Goal: Task Accomplishment & Management: Complete application form

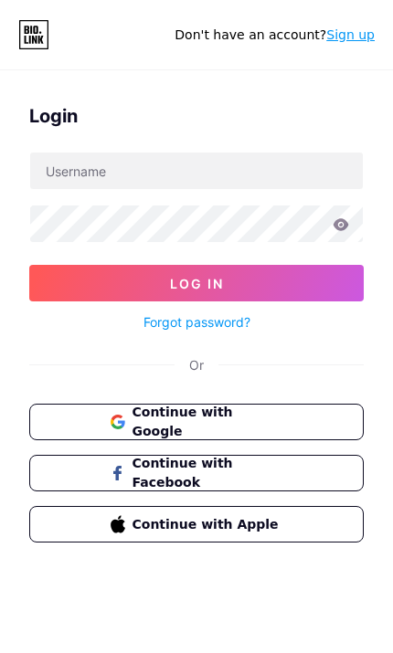
click at [339, 353] on div "Login Log In Forgot password? Or Continue with Google Continue with Facebook Co…" at bounding box center [196, 330] width 393 height 484
click at [260, 531] on span "Continue with Apple" at bounding box center [207, 524] width 151 height 19
click at [306, 422] on button "Continue with Google" at bounding box center [196, 422] width 334 height 37
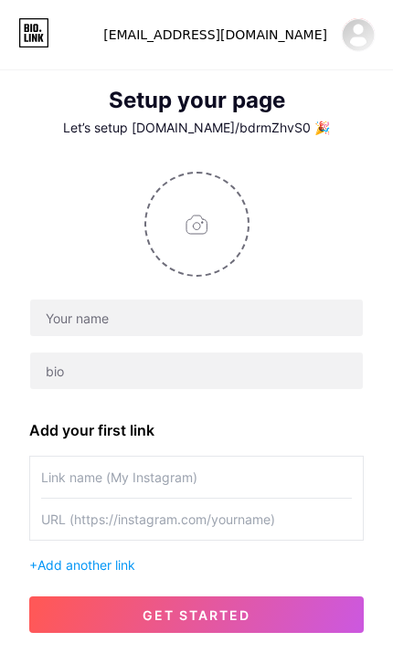
click at [182, 244] on input "file" at bounding box center [196, 224] width 101 height 101
type input "C:\fakepath\IMG_3830.jpeg"
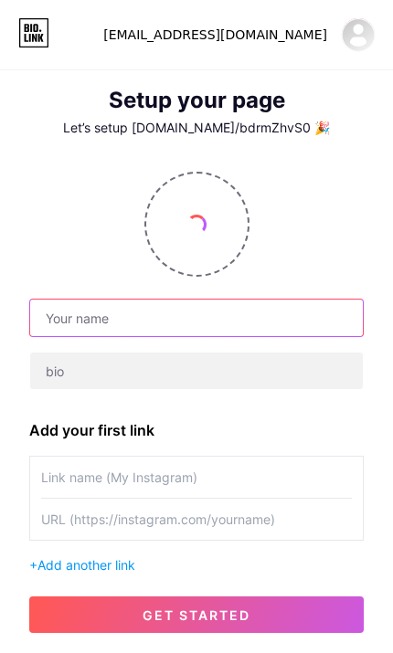
click at [59, 320] on input "text" at bounding box center [196, 318] width 332 height 37
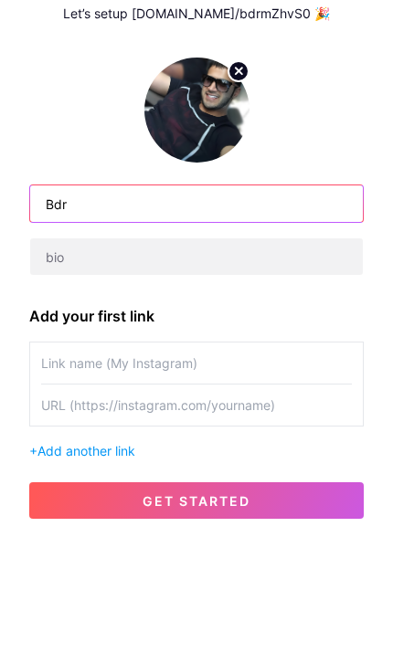
type input "Bdr"
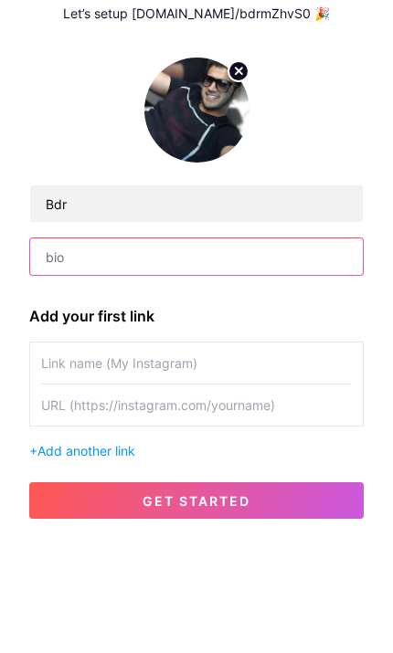
click at [62, 353] on input "text" at bounding box center [196, 371] width 332 height 37
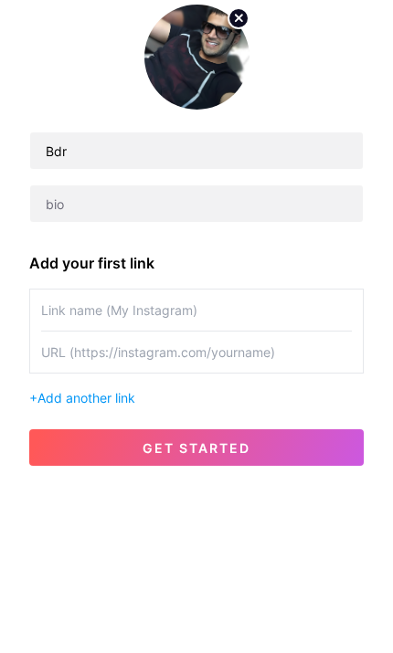
click at [53, 457] on input "text" at bounding box center [196, 477] width 311 height 41
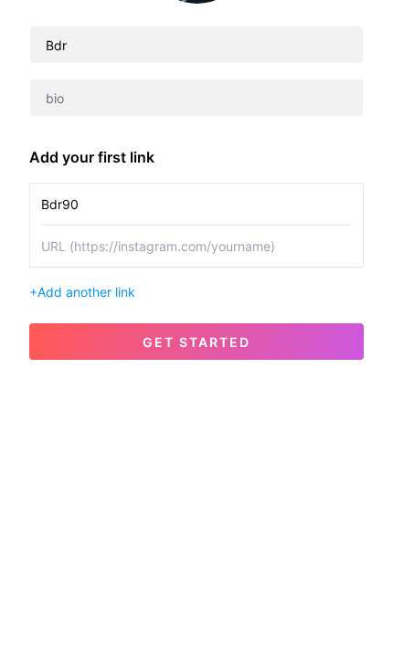
type input "Bdr90"
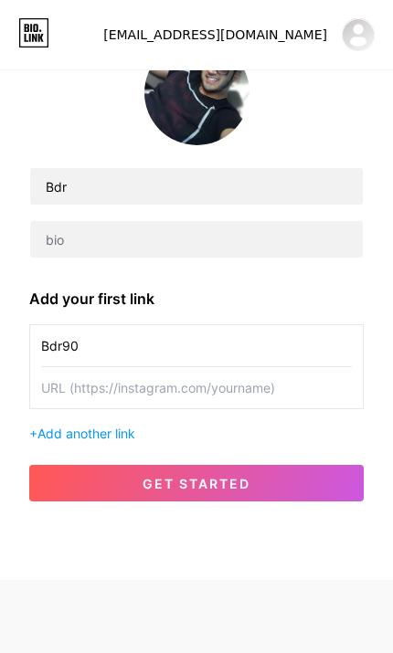
click at [332, 465] on button "get started" at bounding box center [196, 483] width 334 height 37
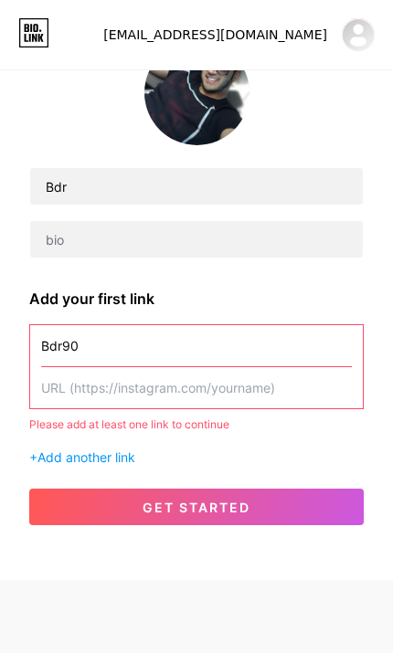
click at [61, 367] on input "text" at bounding box center [196, 387] width 311 height 41
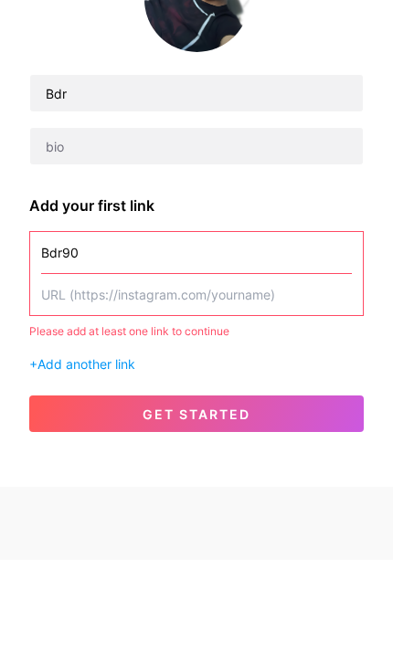
click at [73, 367] on input "text" at bounding box center [196, 387] width 311 height 41
paste input "https://www.instagram.com/bdr90?igsh=MTB4eGRmeXpycm12aA%3D%3D&utm_source=qr"
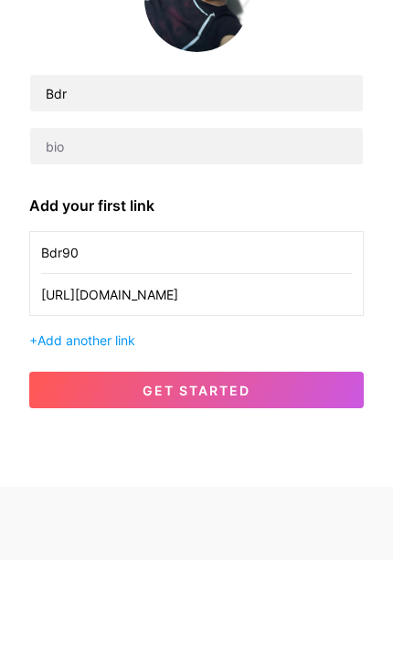
click at [338, 465] on button "get started" at bounding box center [196, 483] width 334 height 37
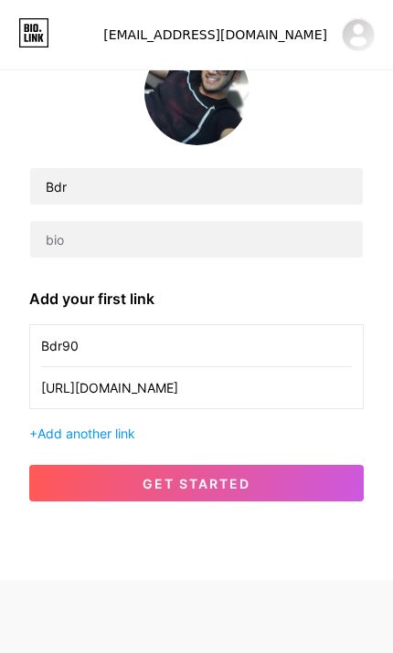
click at [298, 465] on button "get started" at bounding box center [196, 483] width 334 height 37
click at [311, 390] on input "https://www.instagram.com/bdr90?igsh=MTB4eGRmeXpycm12aA%3D%3D&utm_source=qr" at bounding box center [196, 387] width 311 height 41
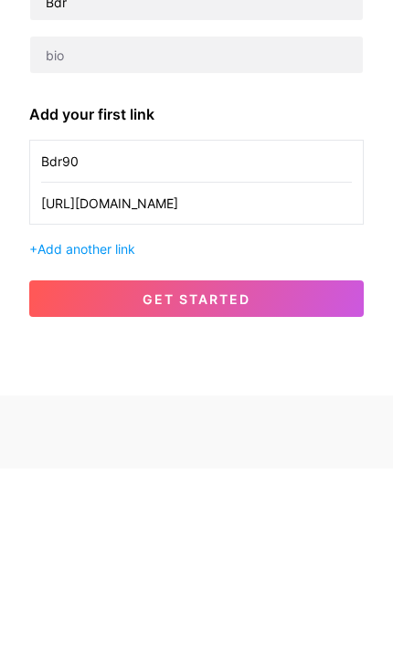
click at [36, 424] on div "+ Add another link" at bounding box center [196, 433] width 334 height 19
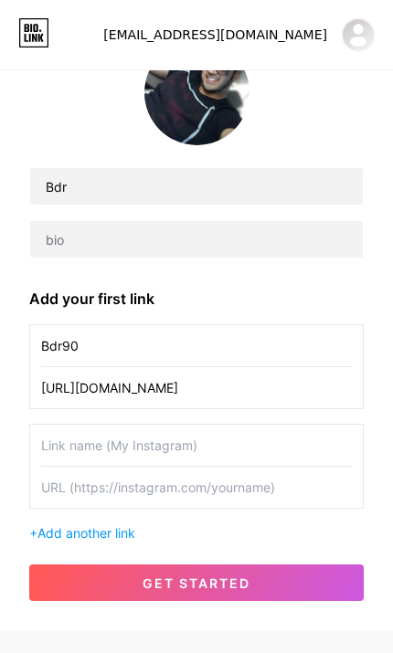
click at [321, 404] on input "https://www.instagram.com/bdr90?igsh=MTB4eGRmeXpycm12aA%3D%3D&utm_source=qr" at bounding box center [196, 387] width 311 height 41
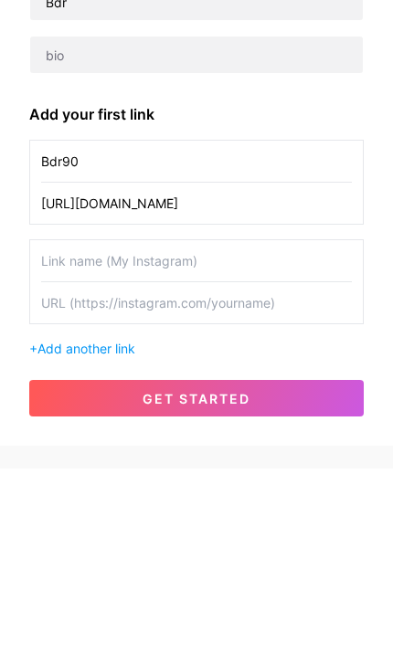
click at [333, 367] on input "https://www.instagram.com/bdr90?igsh=MTB4eGRmeXpycm12aA%3D%3D&utm_source=qr" at bounding box center [196, 387] width 311 height 41
click at [330, 367] on input "https://www.instagram.com/bdr90?igsh=MTB4eGRmeXpycm12aA%3D%3D&utm_source=qr" at bounding box center [196, 387] width 311 height 41
click at [349, 367] on input "https://www.instagram.com/bdr90%3D%3D&utm_source=qr" at bounding box center [196, 387] width 311 height 41
click at [343, 367] on input "https://www.instagram.com/bdr90%3D%3D&utm_source=qr" at bounding box center [196, 387] width 311 height 41
click at [328, 367] on input "https://www.instagram.com/bdr90%3D=qr" at bounding box center [196, 387] width 311 height 41
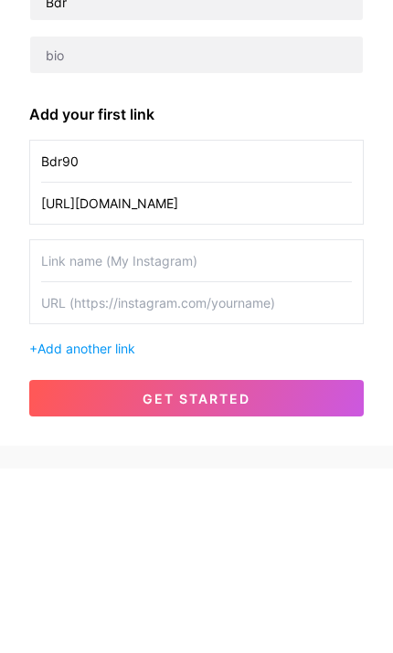
type input "https://www.instagram.com/bdr90"
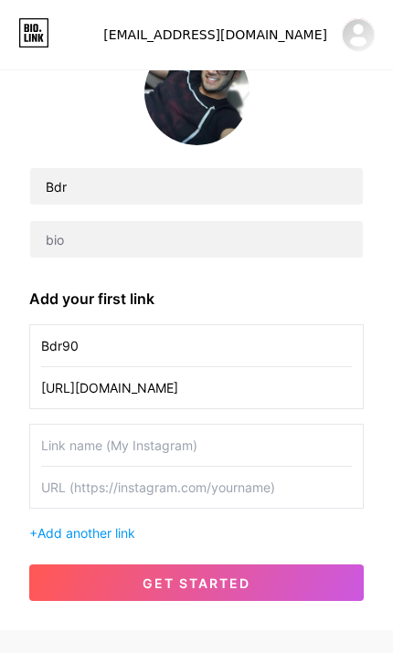
click at [271, 591] on button "get started" at bounding box center [196, 582] width 334 height 37
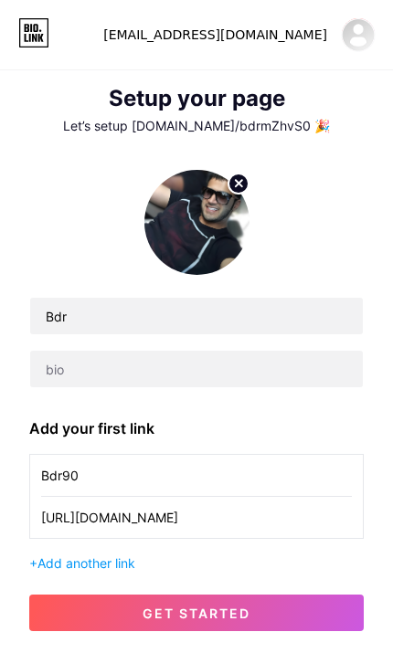
scroll to position [0, 0]
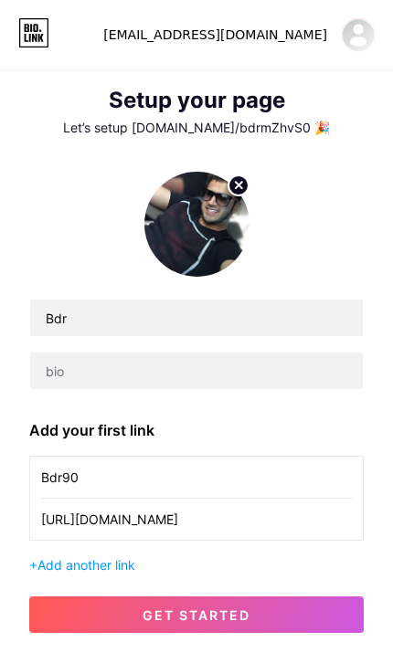
click at [360, 48] on img at bounding box center [358, 34] width 35 height 35
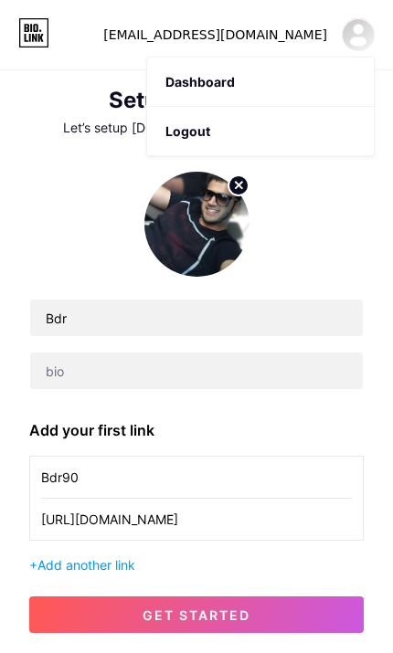
click at [180, 76] on link "Dashboard" at bounding box center [260, 82] width 227 height 49
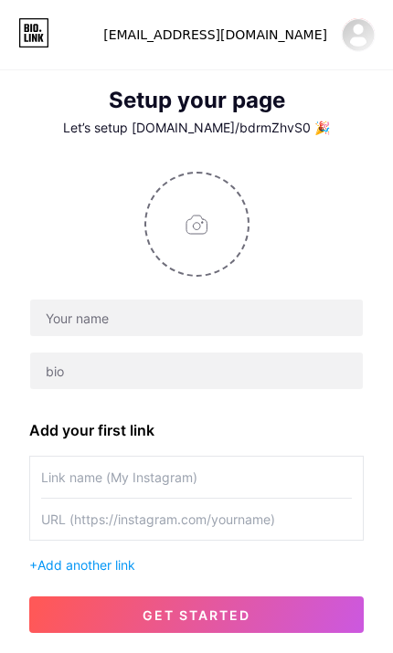
click at [40, 45] on icon at bounding box center [33, 32] width 31 height 29
